Goal: Check status

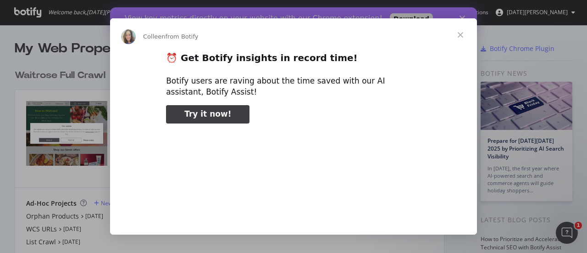
type input "52485"
click at [457, 34] on span "Close" at bounding box center [460, 34] width 33 height 33
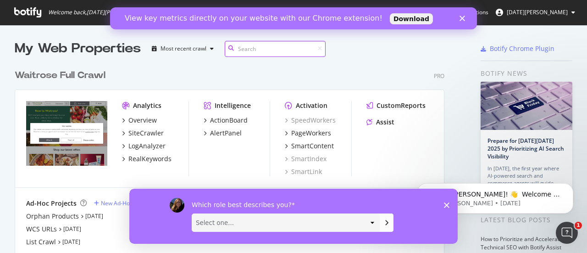
click at [284, 45] on input at bounding box center [275, 49] width 101 height 16
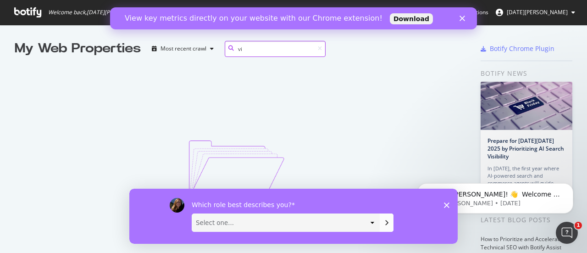
type input "v"
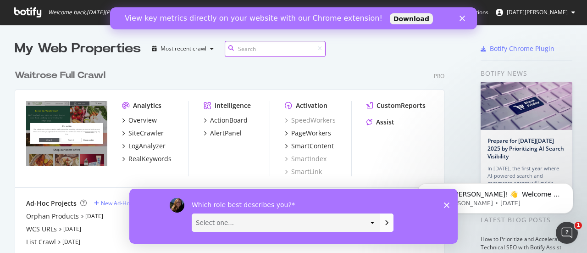
scroll to position [208, 430]
click at [206, 47] on div "button" at bounding box center [211, 49] width 11 height 6
click at [202, 65] on div "Most recent crawl" at bounding box center [196, 64] width 48 height 8
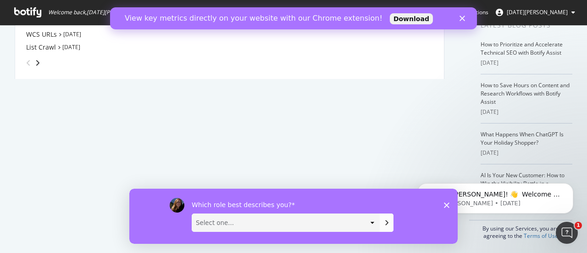
scroll to position [0, 0]
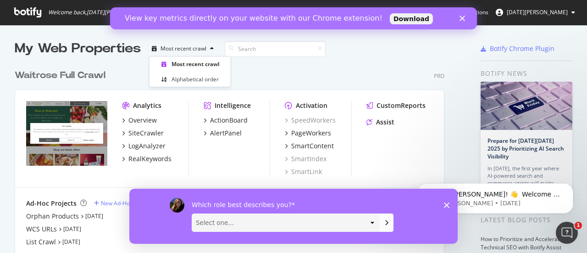
click at [461, 18] on icon "Close" at bounding box center [463, 19] width 6 height 6
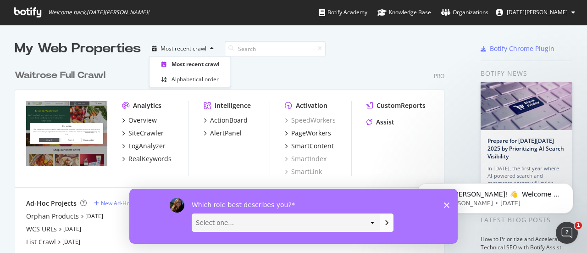
click at [446, 203] on polygon "Close survey" at bounding box center [447, 205] width 6 height 6
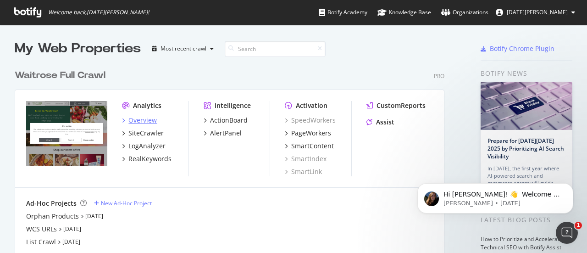
click at [144, 118] on div "Overview" at bounding box center [142, 120] width 28 height 9
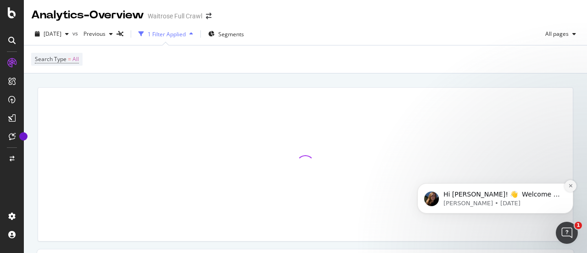
click at [568, 185] on icon "Dismiss notification" at bounding box center [570, 185] width 5 height 5
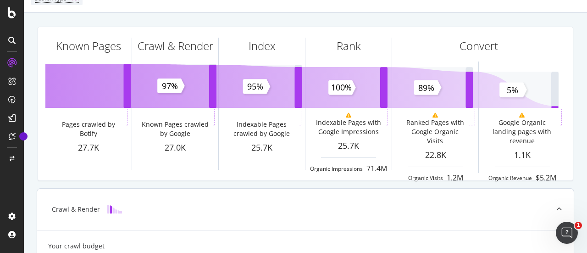
scroll to position [60, 0]
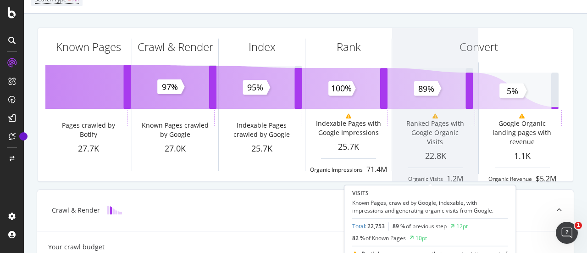
click at [446, 159] on span at bounding box center [435, 104] width 86 height 153
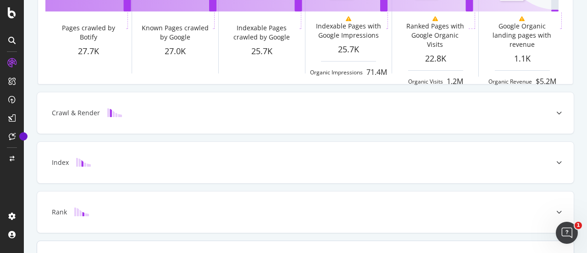
scroll to position [0, 0]
